Goal: Book appointment/travel/reservation

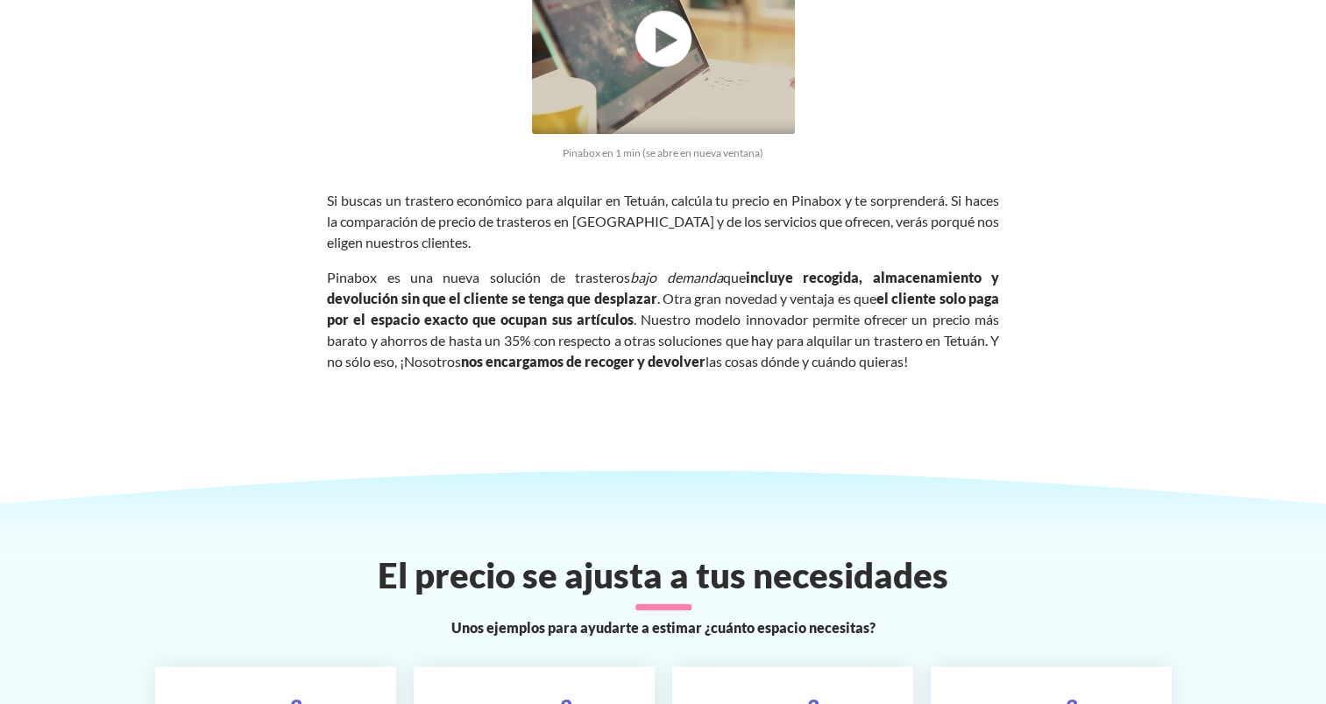
scroll to position [2628, 0]
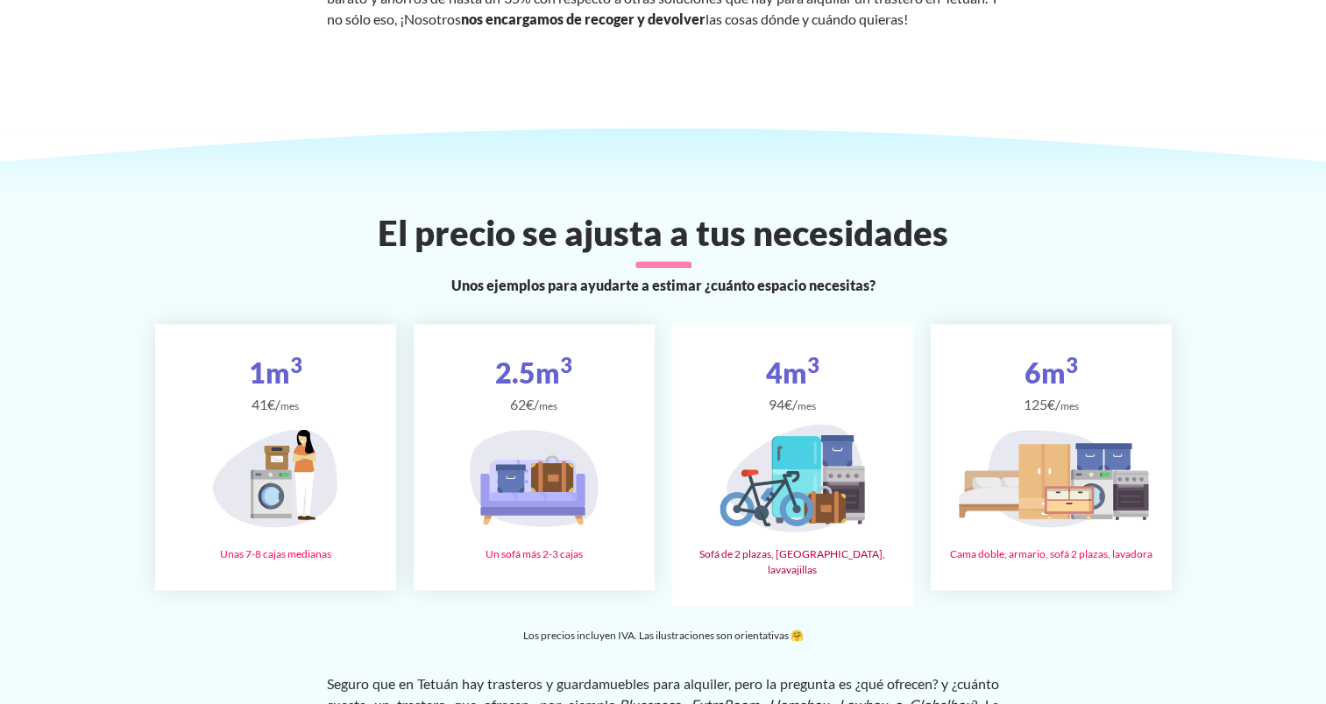
click at [799, 494] on icon at bounding box center [796, 476] width 49 height 81
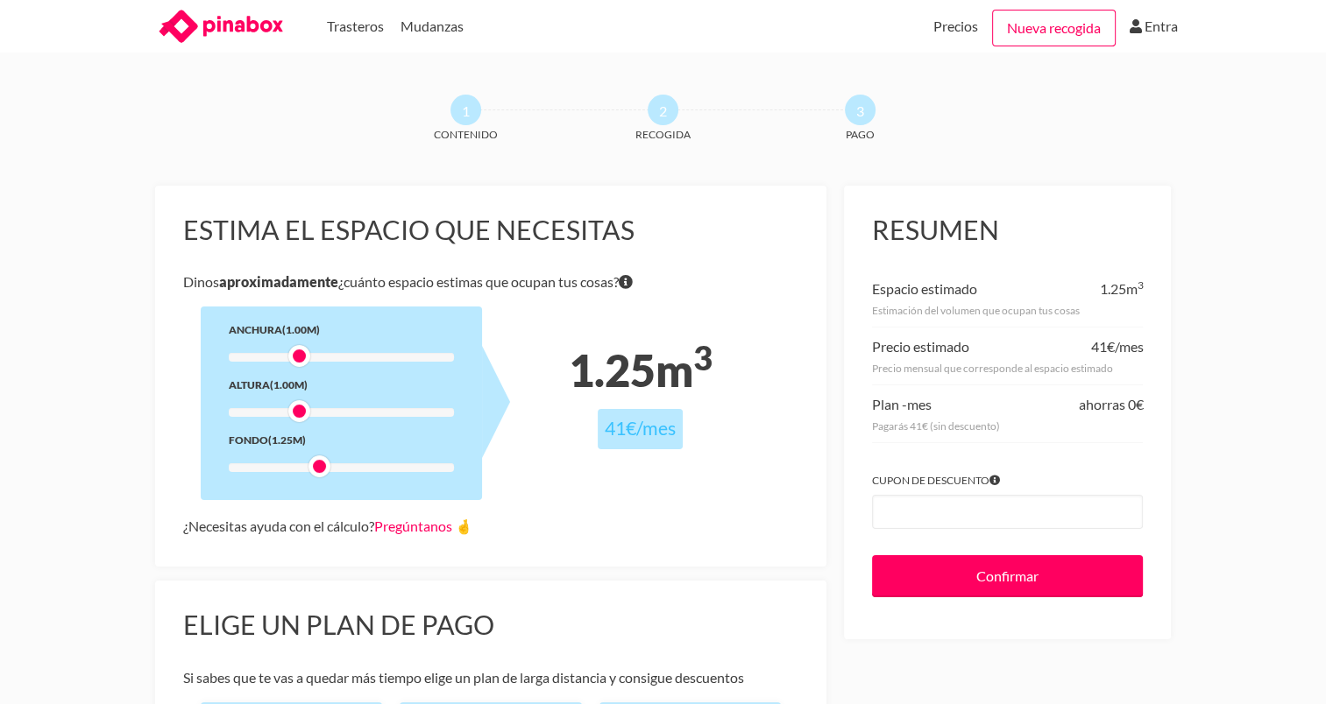
drag, startPoint x: 301, startPoint y: 469, endPoint x: 323, endPoint y: 469, distance: 21.9
click at [323, 469] on div at bounding box center [319, 467] width 22 height 22
drag, startPoint x: 319, startPoint y: 470, endPoint x: 346, endPoint y: 472, distance: 27.3
click at [346, 472] on div at bounding box center [340, 467] width 22 height 22
drag, startPoint x: 301, startPoint y: 409, endPoint x: 336, endPoint y: 418, distance: 36.1
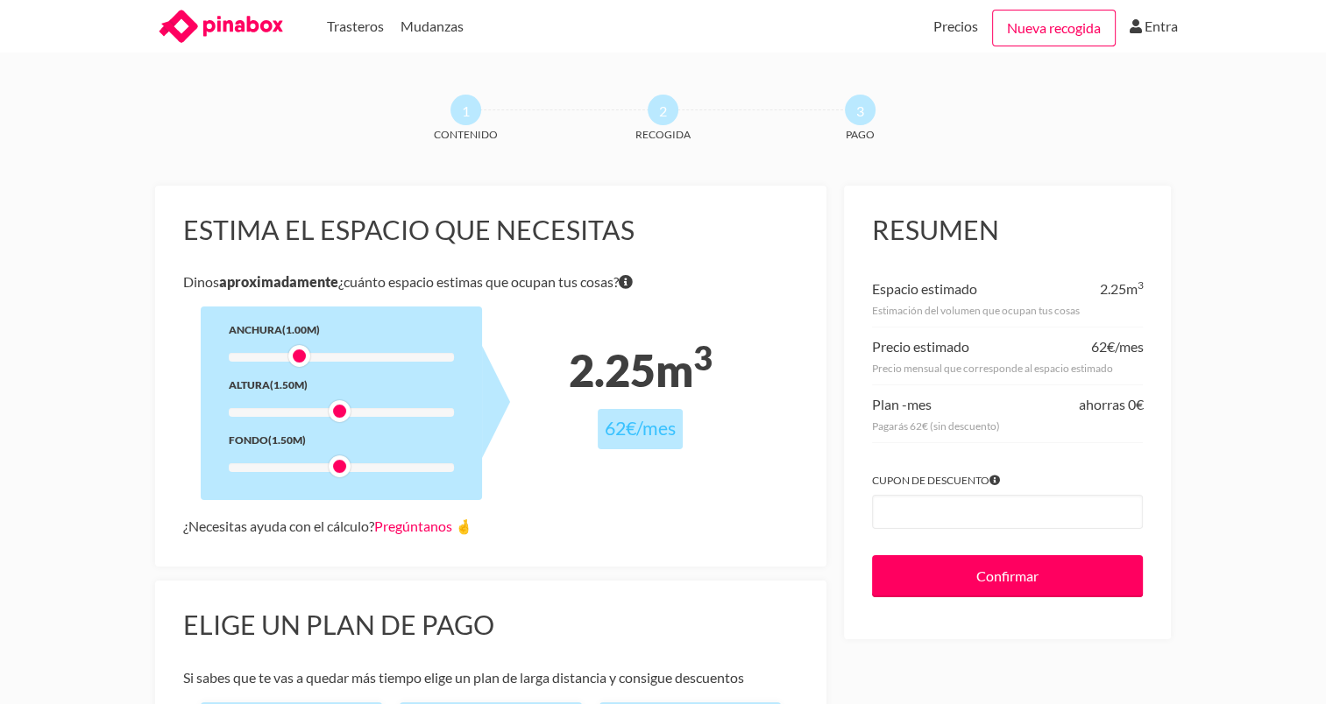
click at [336, 418] on div at bounding box center [340, 411] width 22 height 22
drag, startPoint x: 298, startPoint y: 360, endPoint x: 371, endPoint y: 359, distance: 73.6
click at [371, 359] on div at bounding box center [381, 356] width 22 height 22
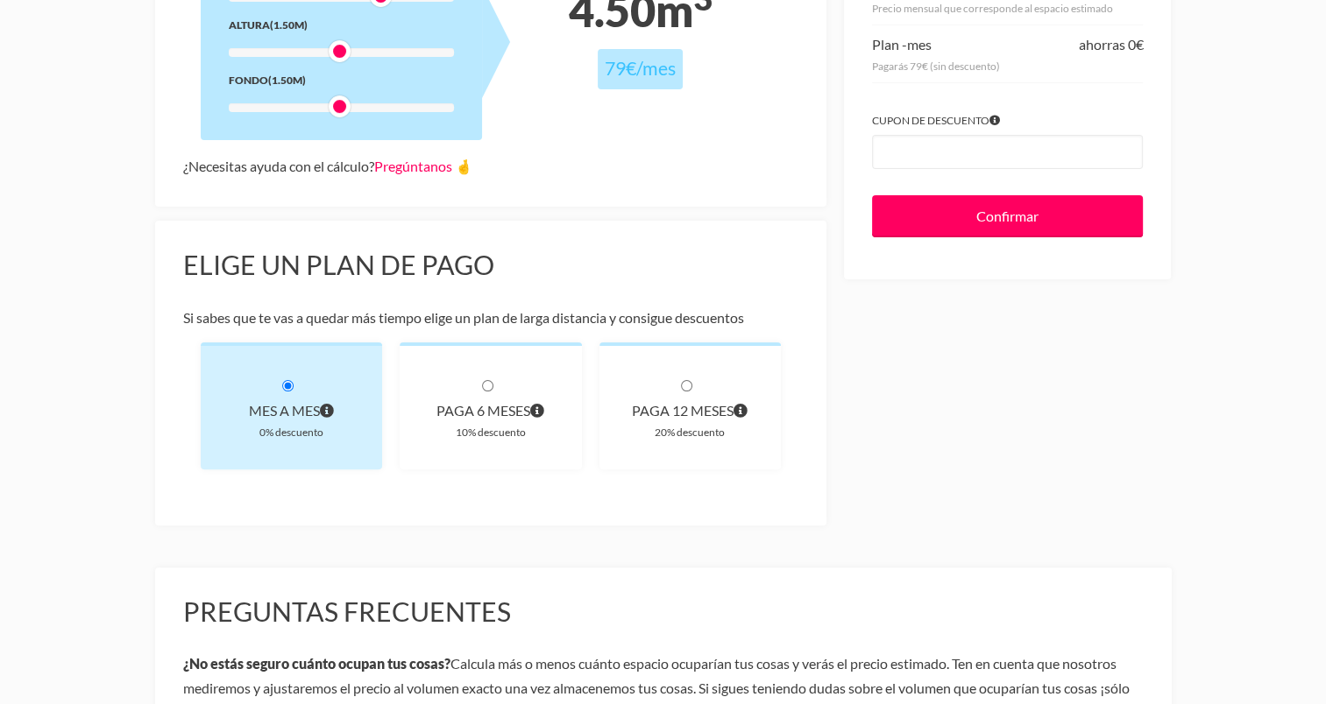
scroll to position [526, 0]
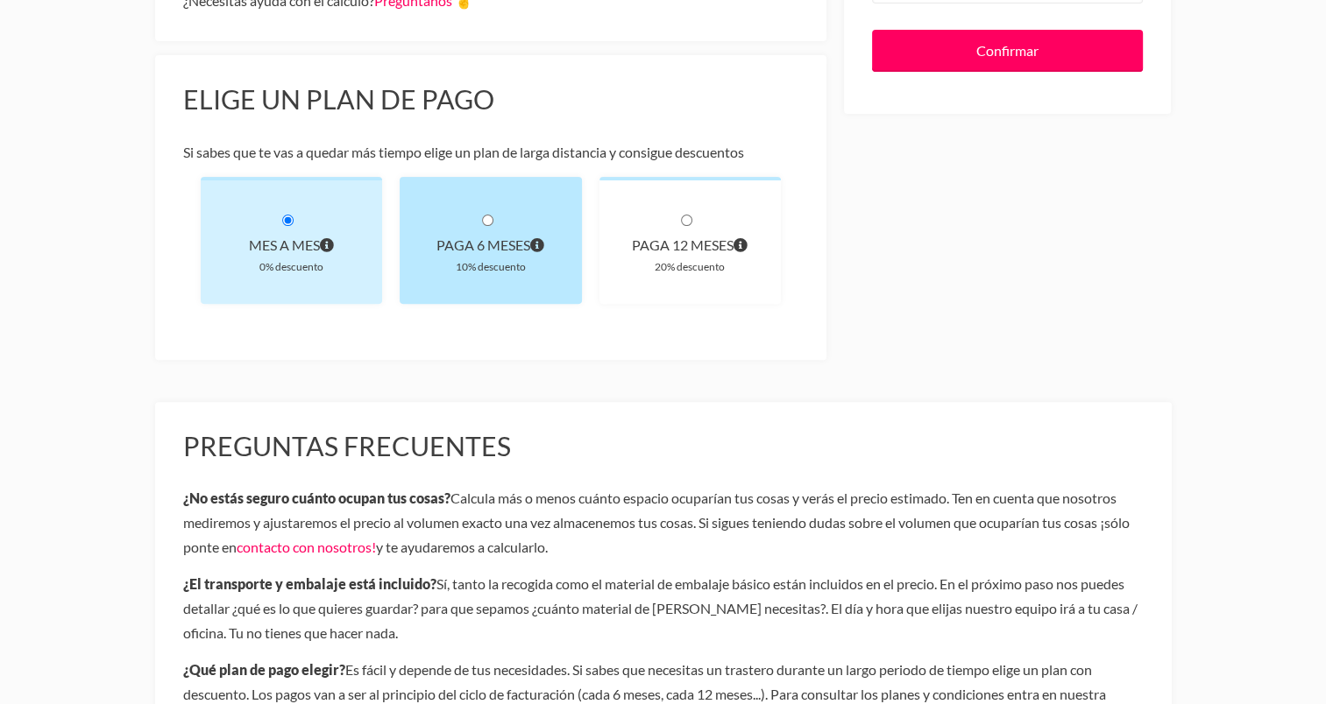
click at [496, 242] on div "paga 6 meses" at bounding box center [491, 245] width 126 height 25
radio input "true"
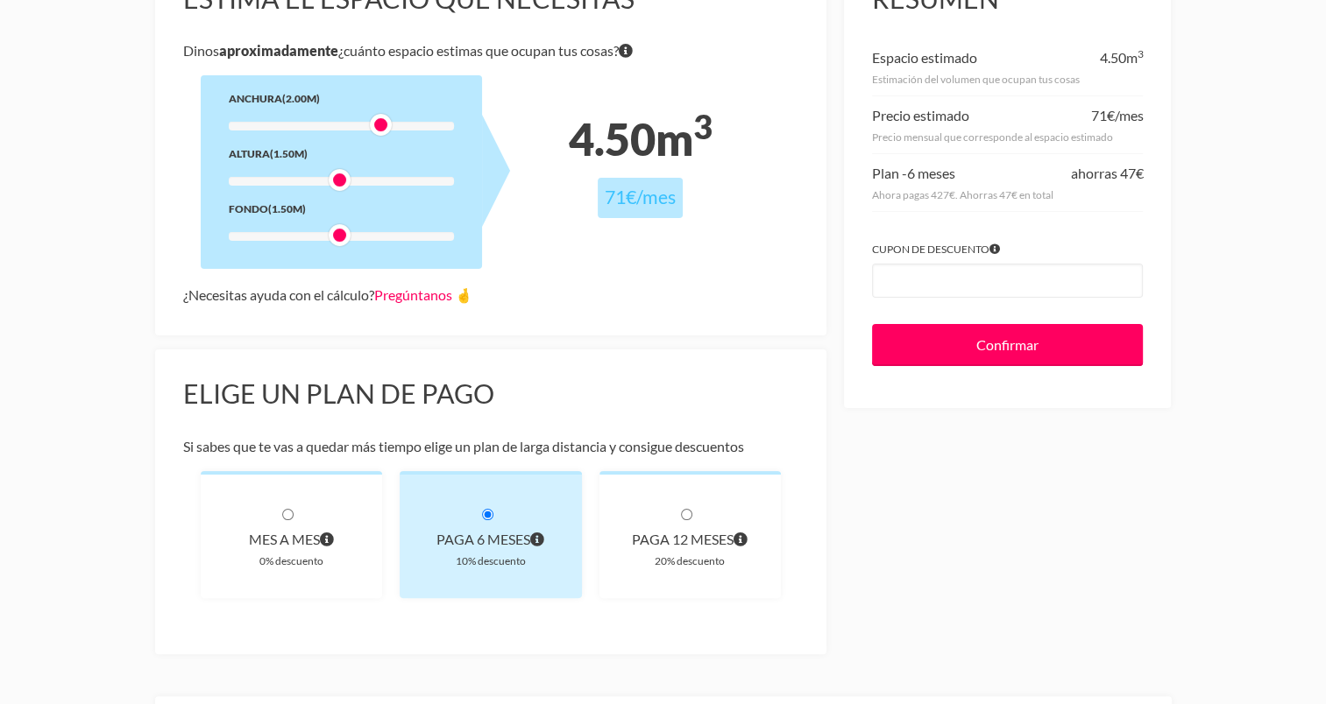
scroll to position [0, 0]
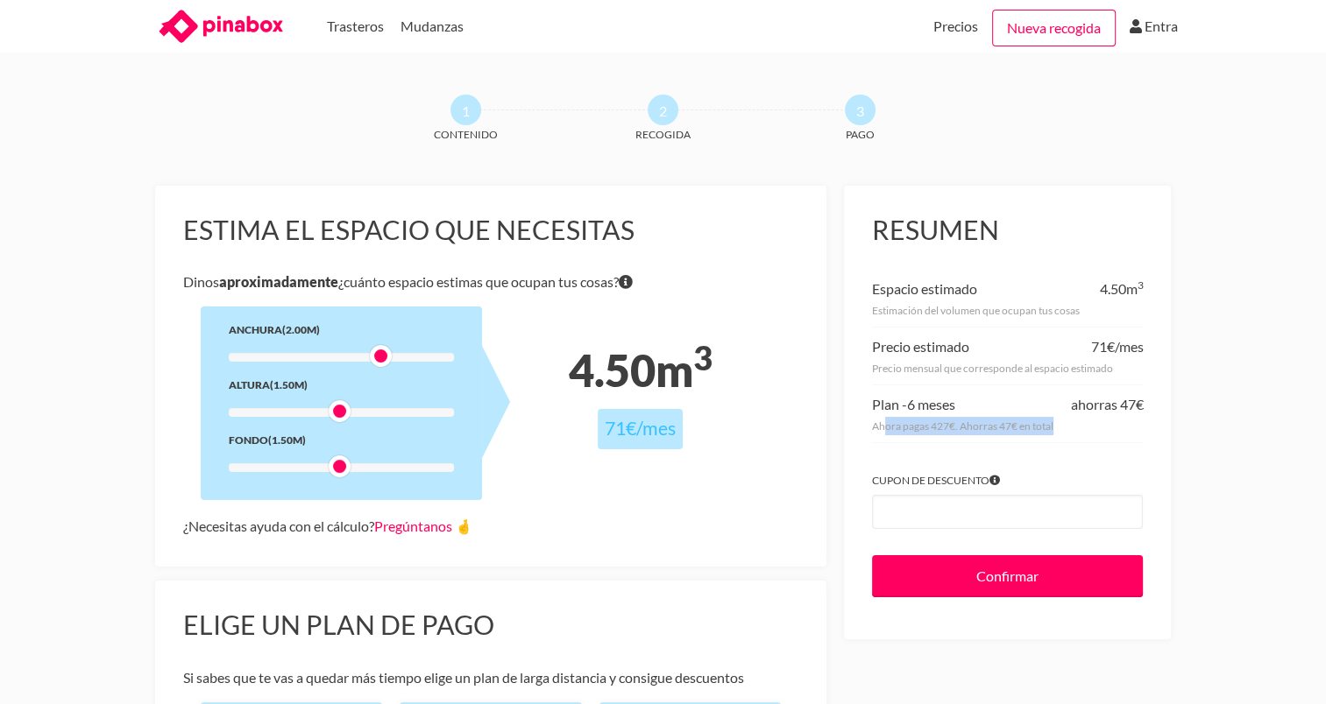
drag, startPoint x: 883, startPoint y: 426, endPoint x: 1086, endPoint y: 427, distance: 203.3
click at [1086, 427] on div "Ahora pagas 427€. Ahorras 47€ en total" at bounding box center [1007, 426] width 271 height 18
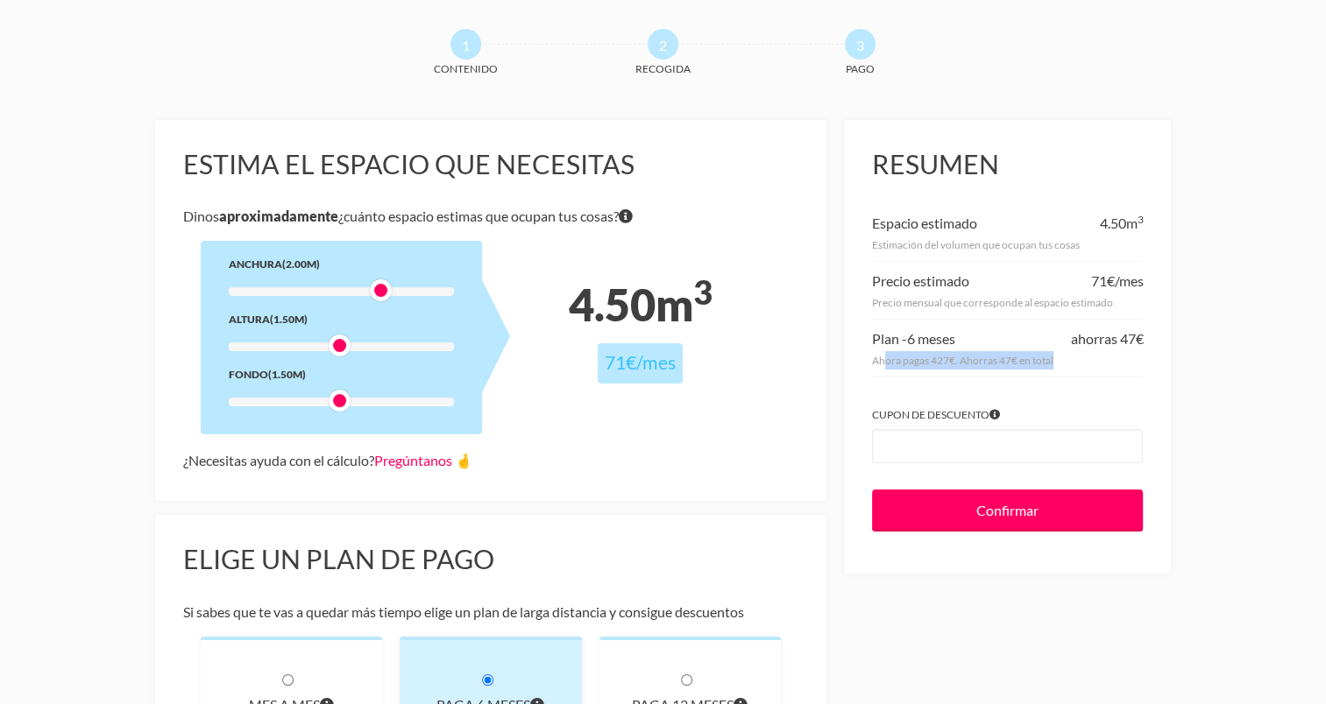
scroll to position [175, 0]
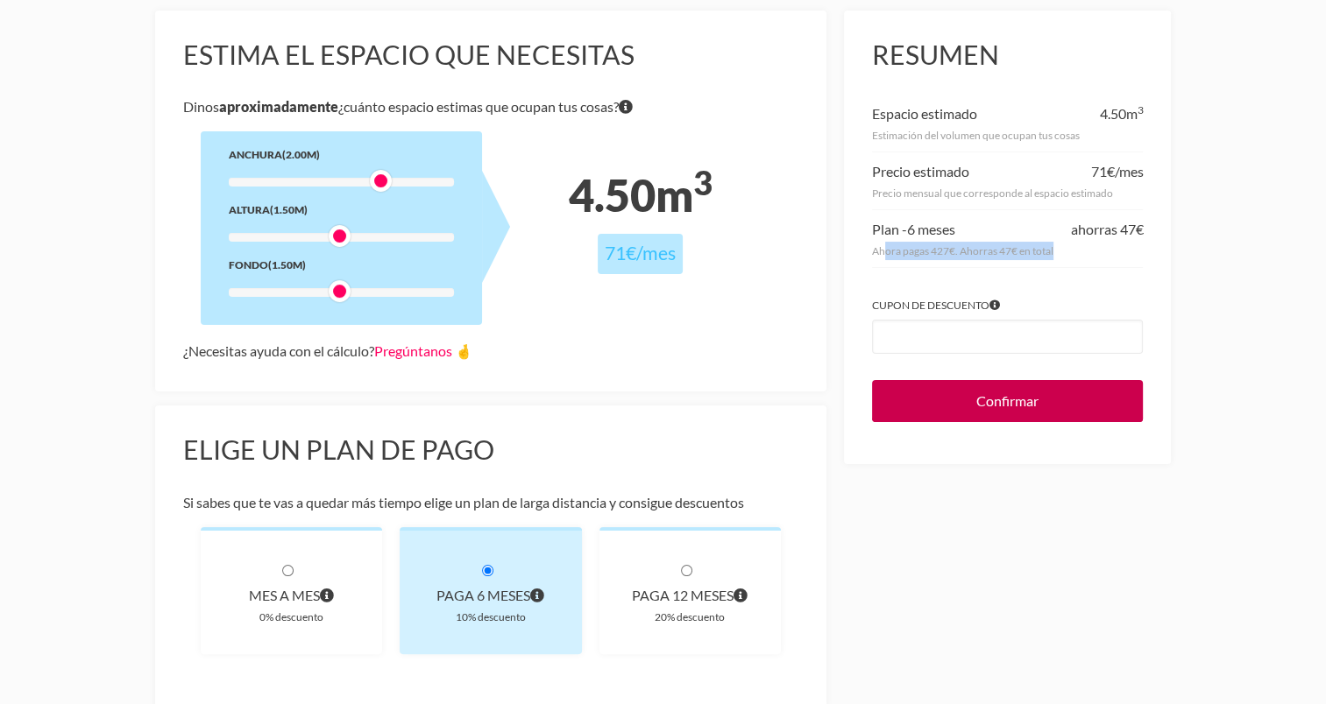
click at [930, 410] on input "Confirmar" at bounding box center [1007, 401] width 271 height 42
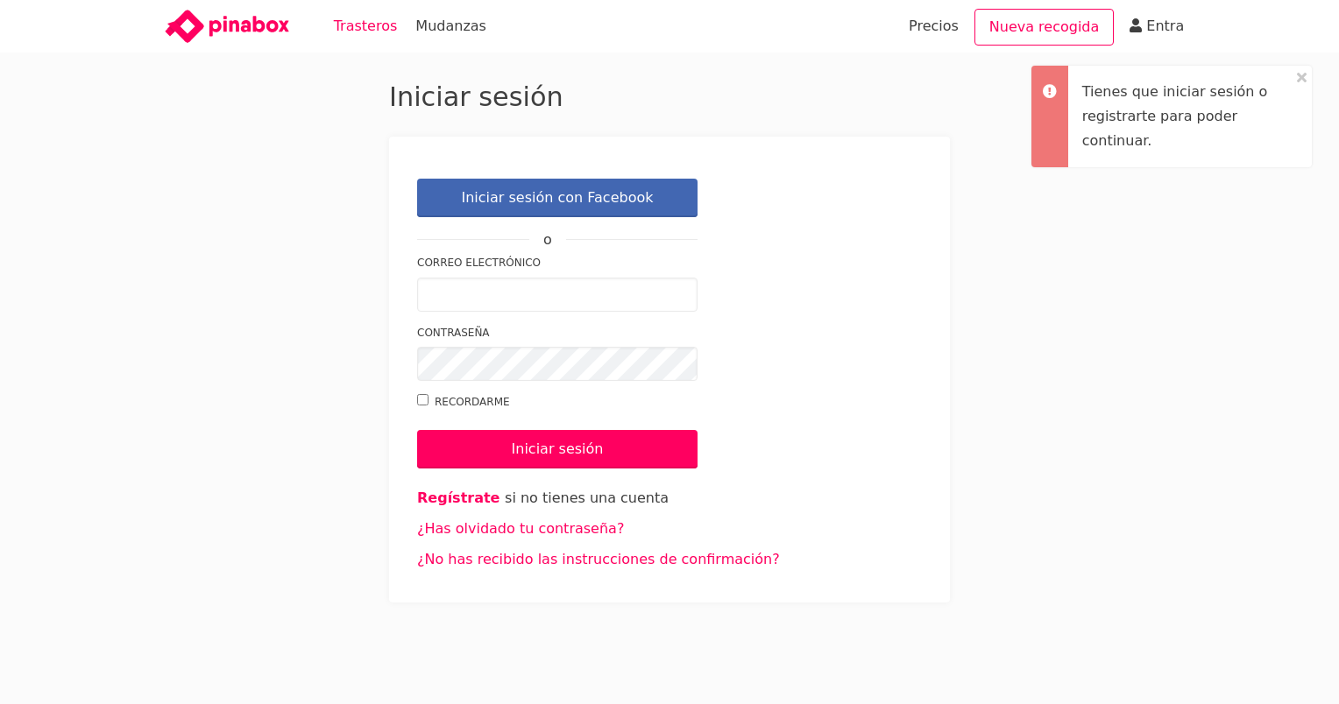
click at [336, 24] on link "Trasteros" at bounding box center [366, 26] width 64 height 53
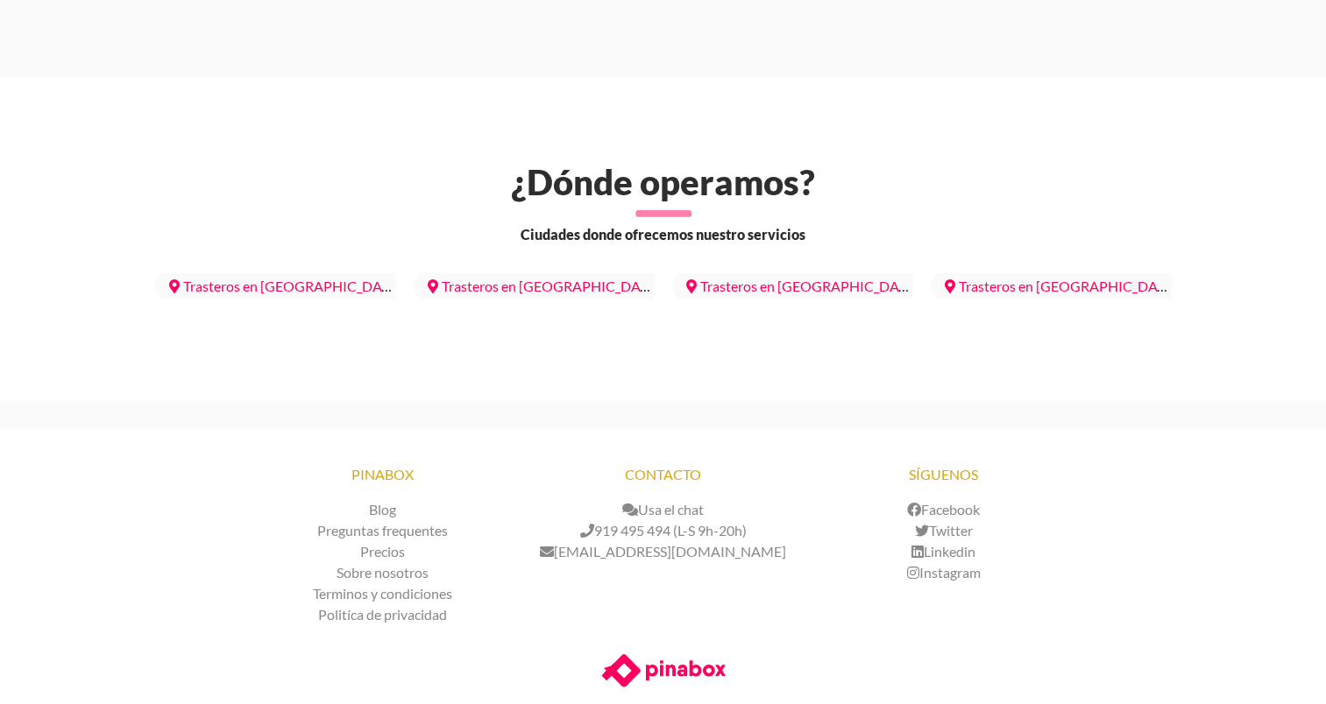
scroll to position [4994, 0]
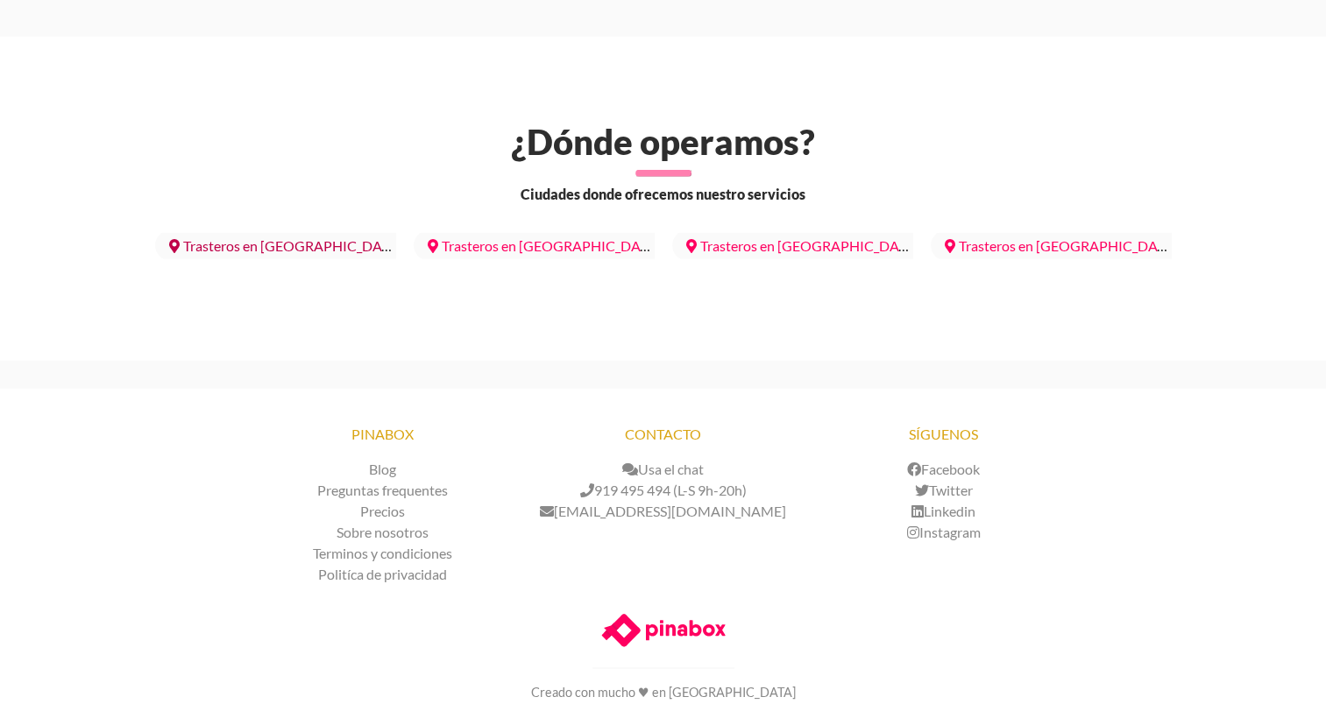
click at [287, 230] on link "Trasteros en [GEOGRAPHIC_DATA]" at bounding box center [285, 245] width 261 height 31
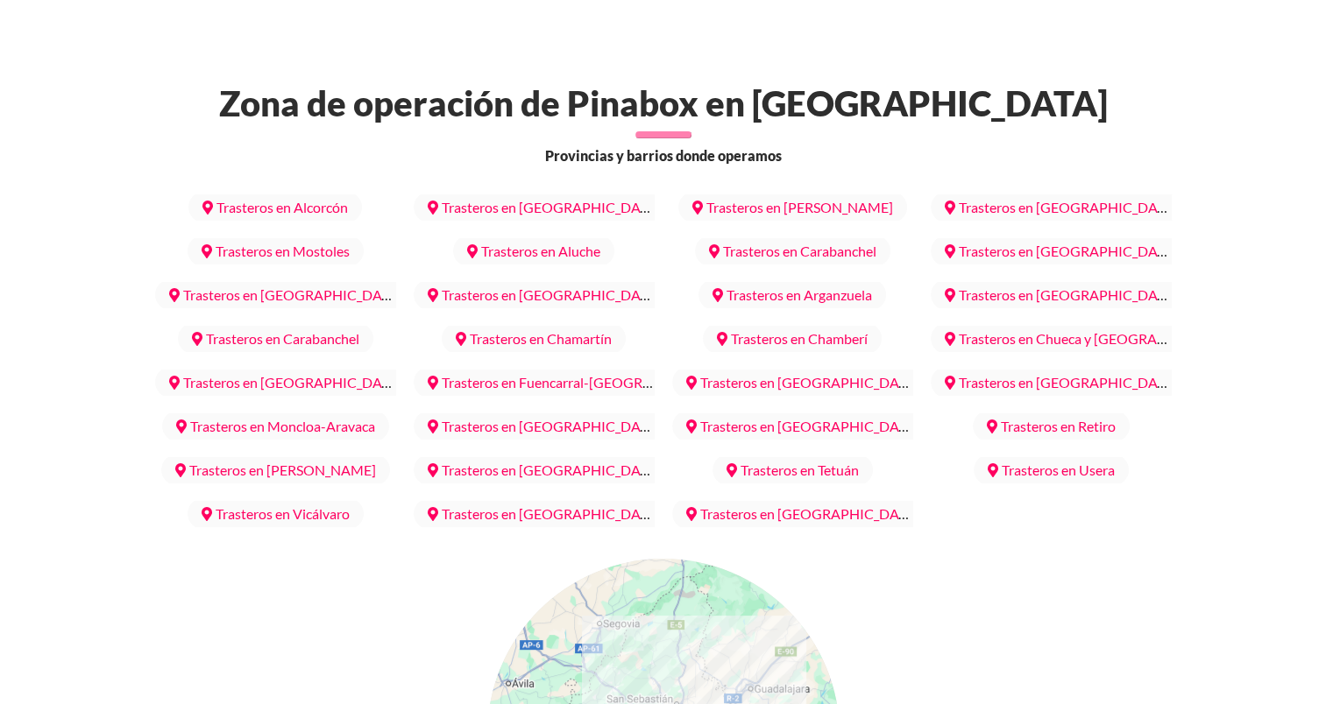
scroll to position [6681, 0]
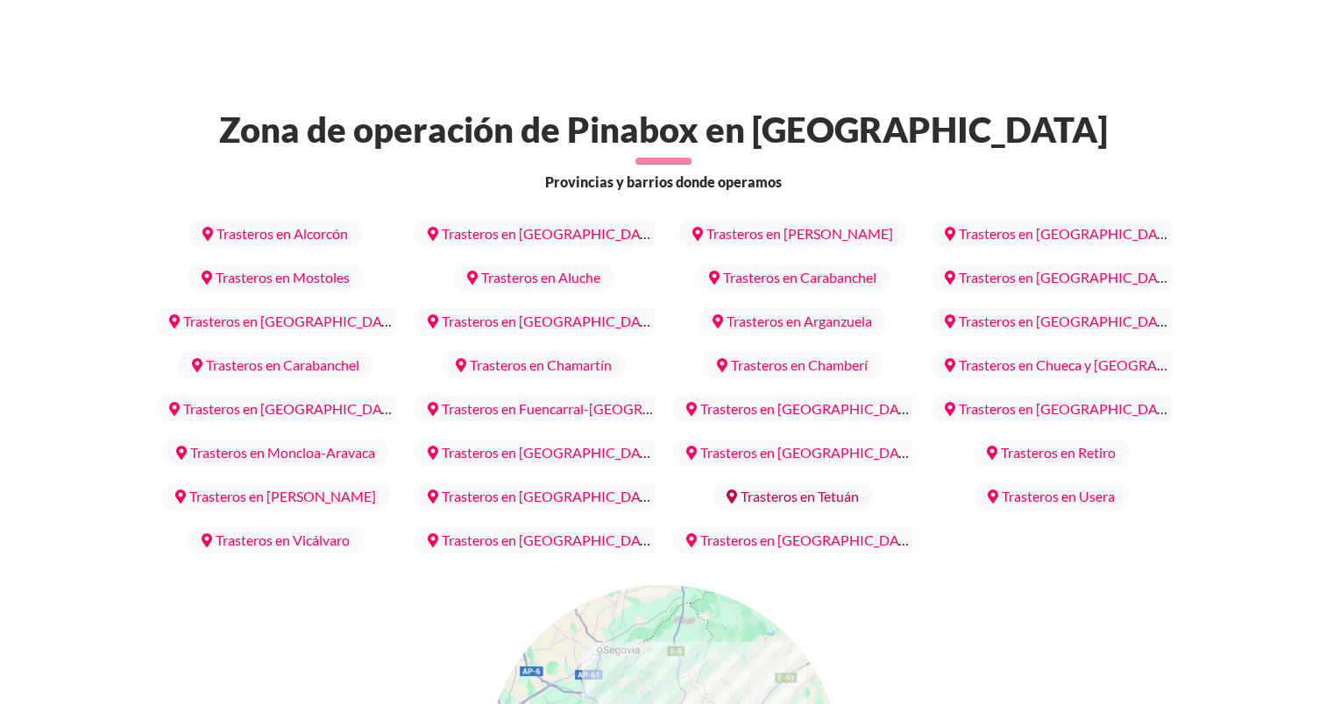
click at [804, 481] on link "Trasteros en Tetuán‎" at bounding box center [792, 496] width 160 height 31
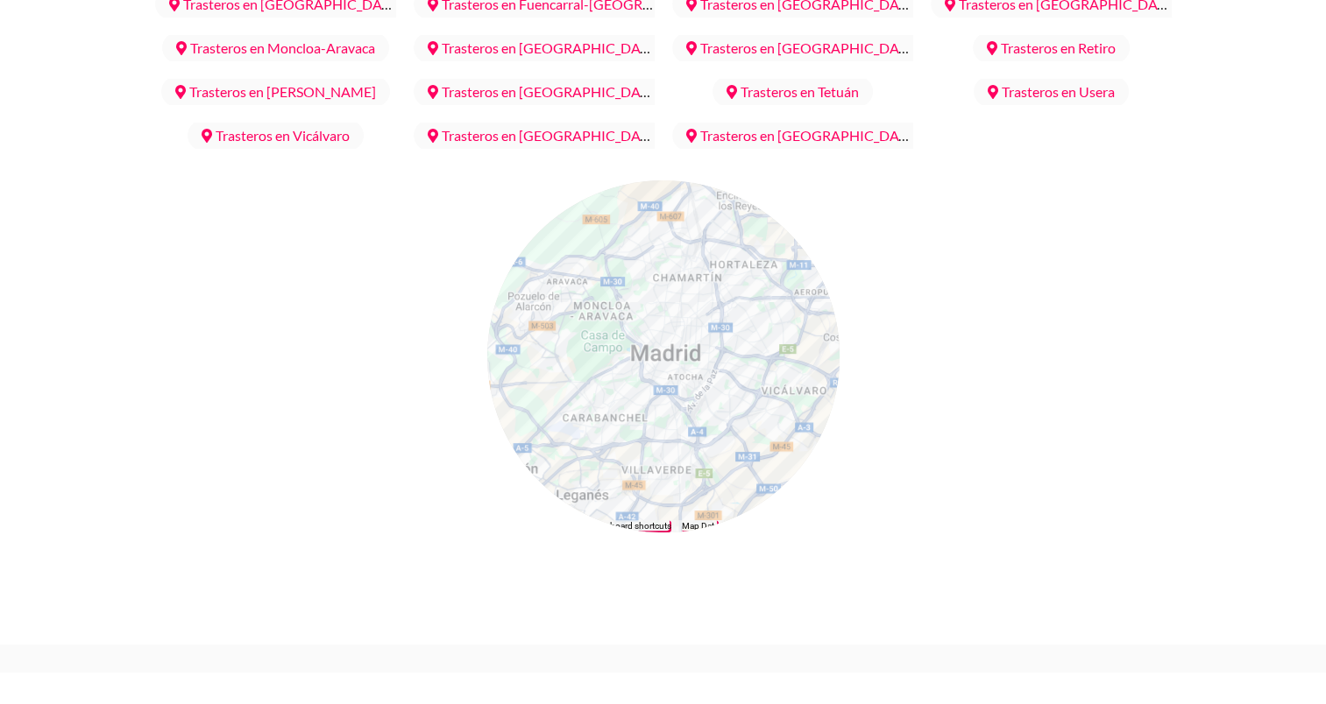
scroll to position [7294, 0]
